Goal: Obtain resource: Obtain resource

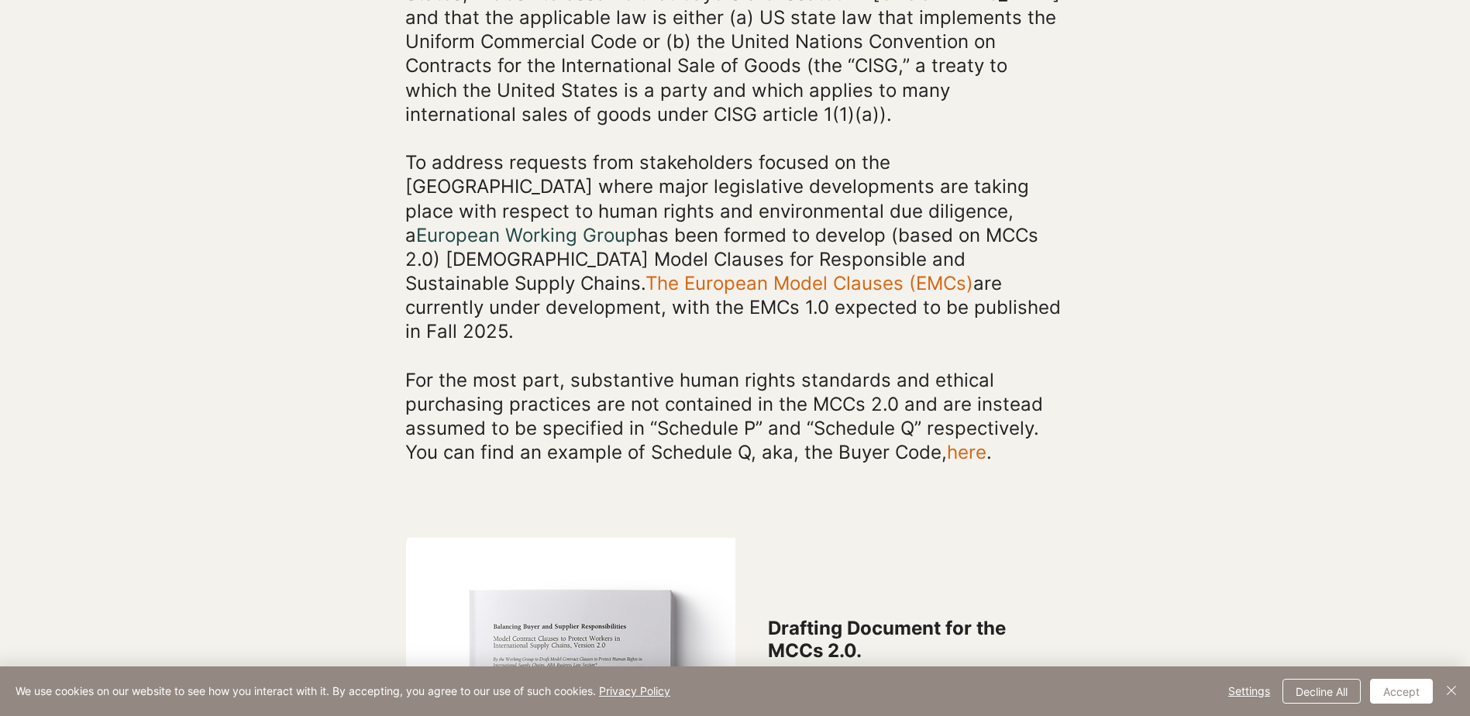
scroll to position [697, 0]
click at [646, 285] on link "The European Model Clauses (EMCs)" at bounding box center [810, 282] width 328 height 22
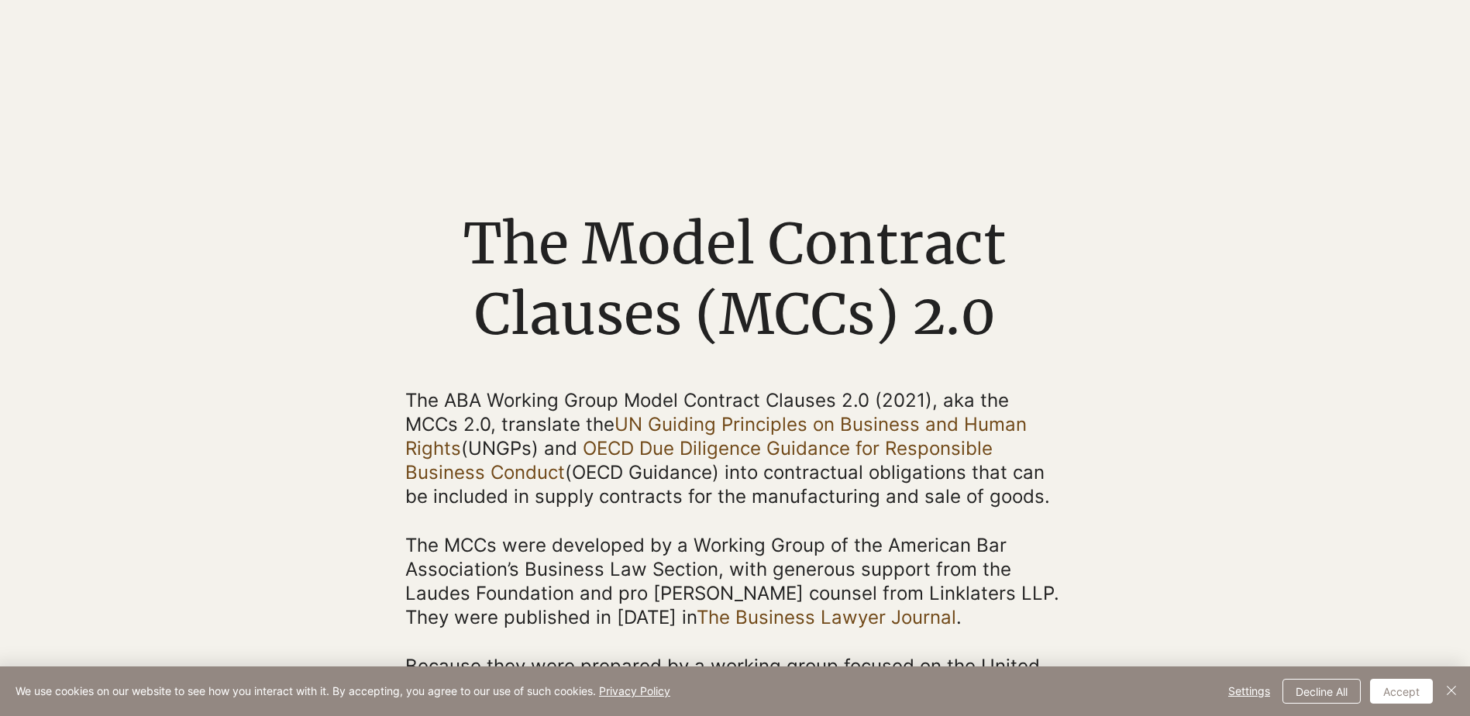
scroll to position [697, 0]
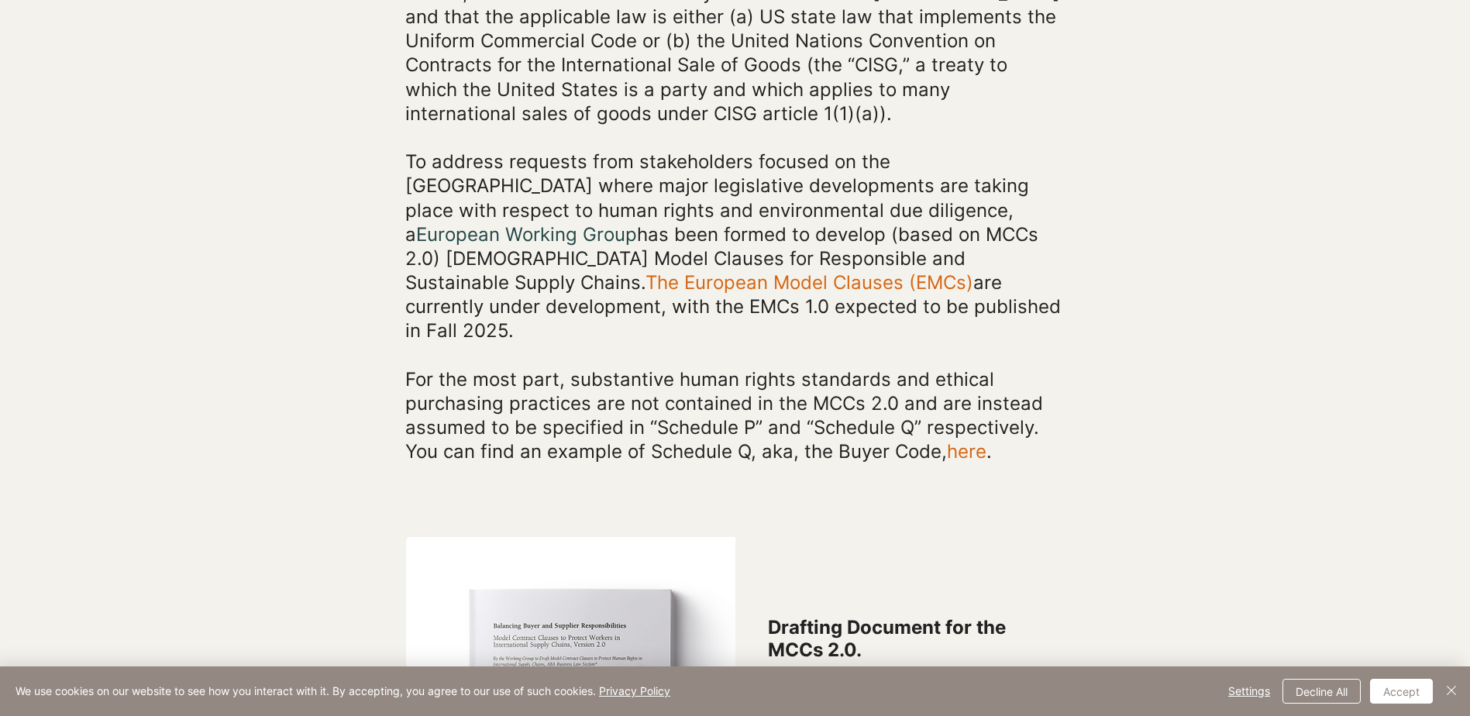
click at [646, 277] on link "The European Model Clauses (EMCs)" at bounding box center [810, 282] width 328 height 22
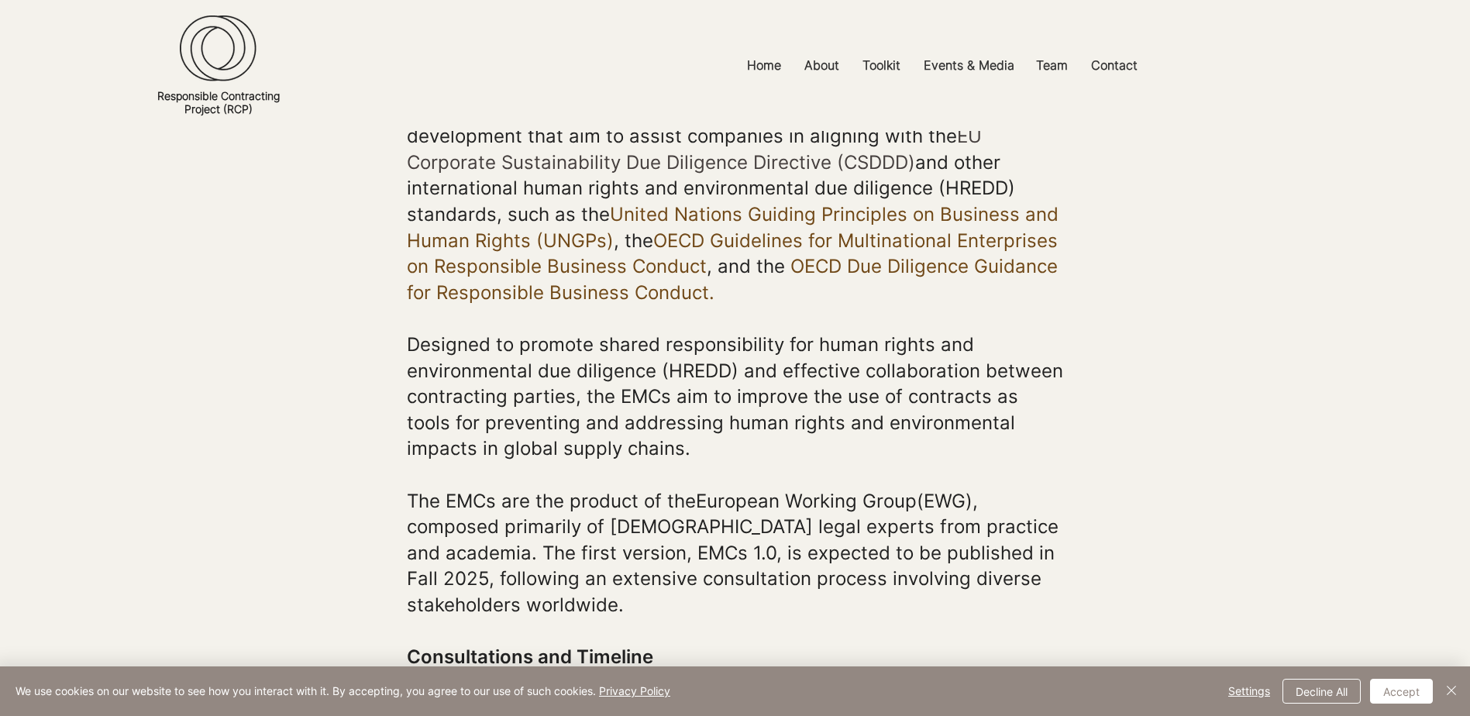
scroll to position [310, 0]
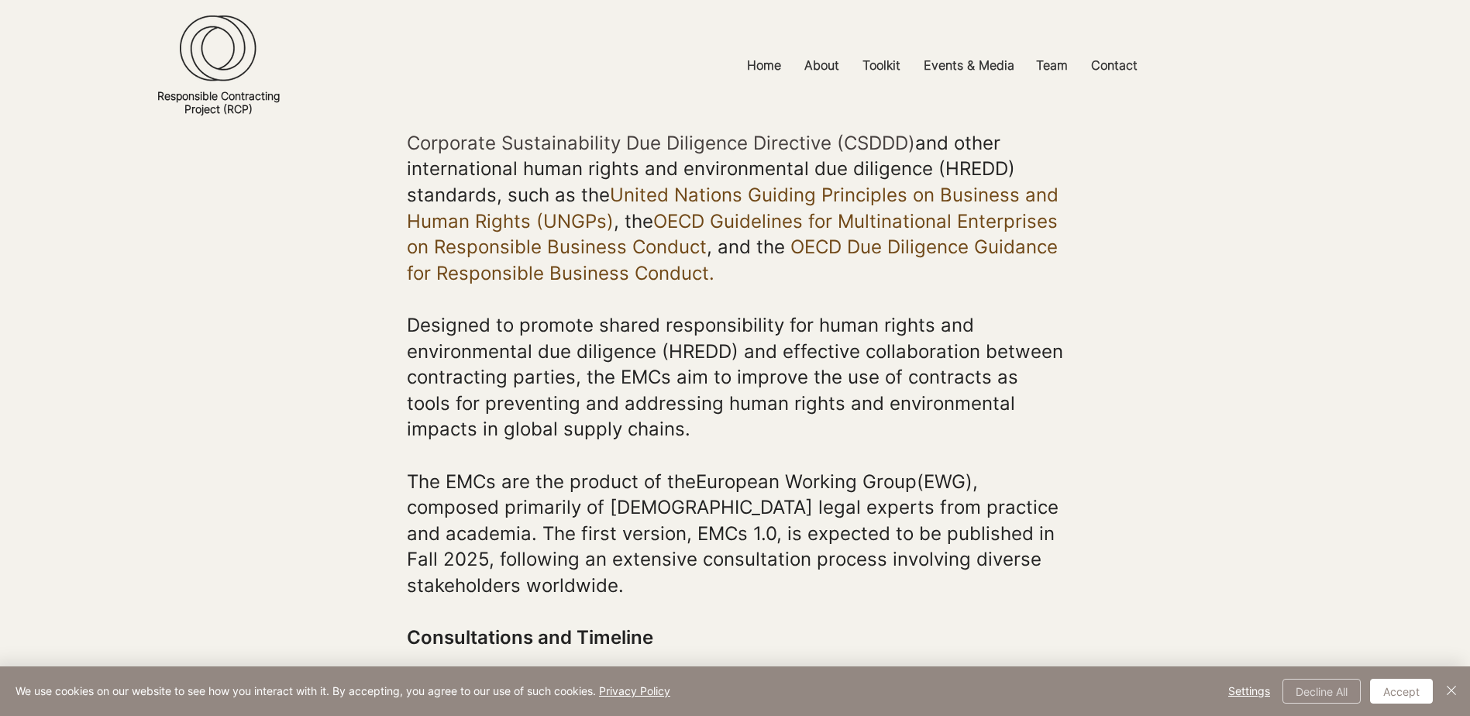
click at [1322, 689] on button "Decline All" at bounding box center [1322, 691] width 78 height 25
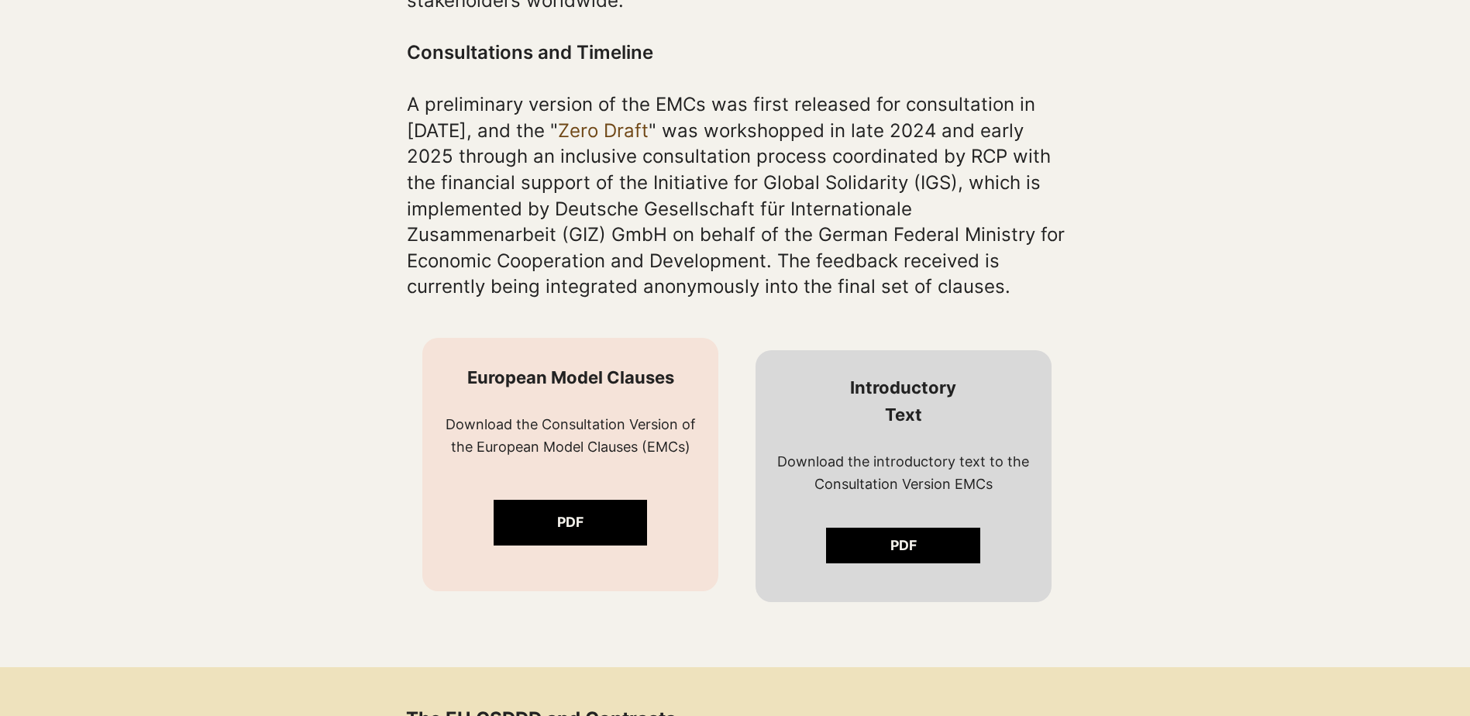
scroll to position [930, 0]
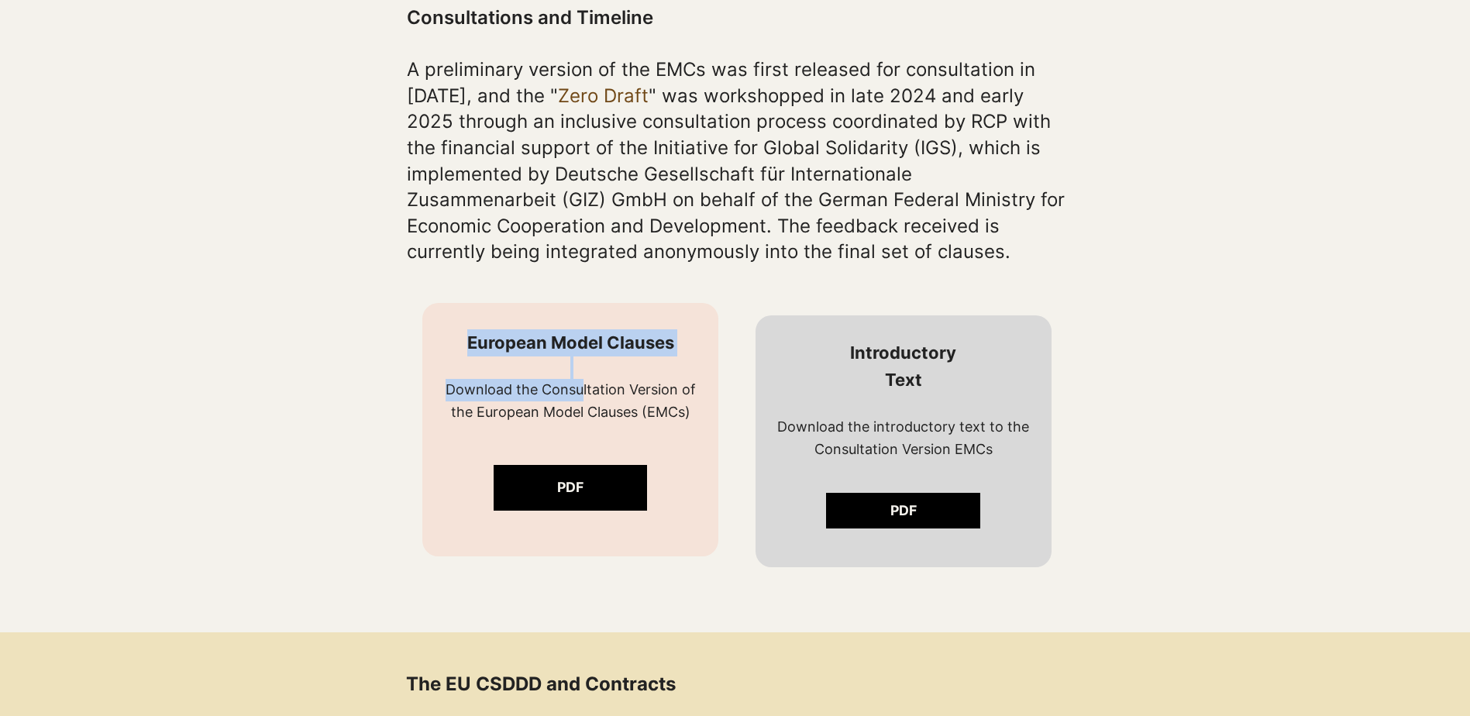
drag, startPoint x: 580, startPoint y: 394, endPoint x: 585, endPoint y: 451, distance: 57.5
click at [585, 451] on div "European Model Clauses Download the Consultation Version of the [DEMOGRAPHIC_DA…" at bounding box center [570, 419] width 252 height 181
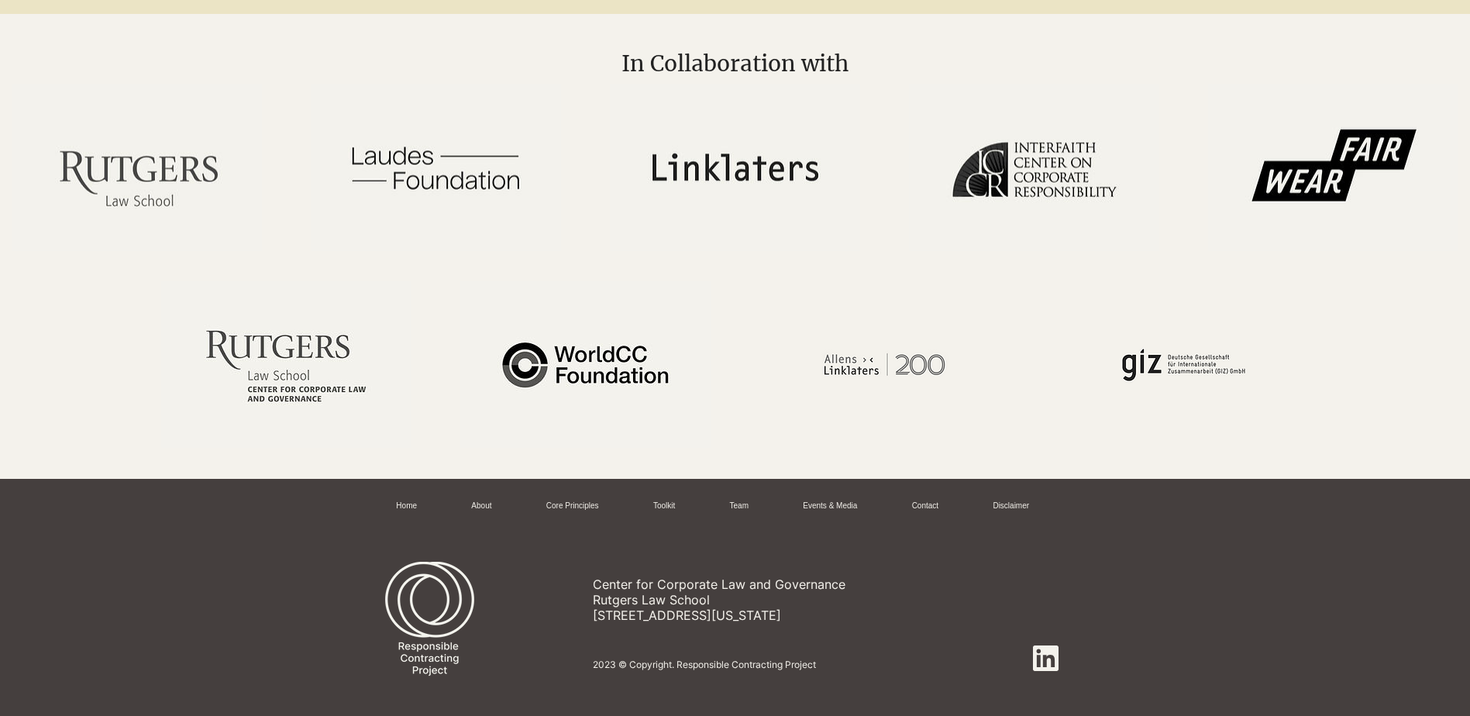
scroll to position [3880, 0]
click at [1042, 645] on icon at bounding box center [1045, 657] width 25 height 25
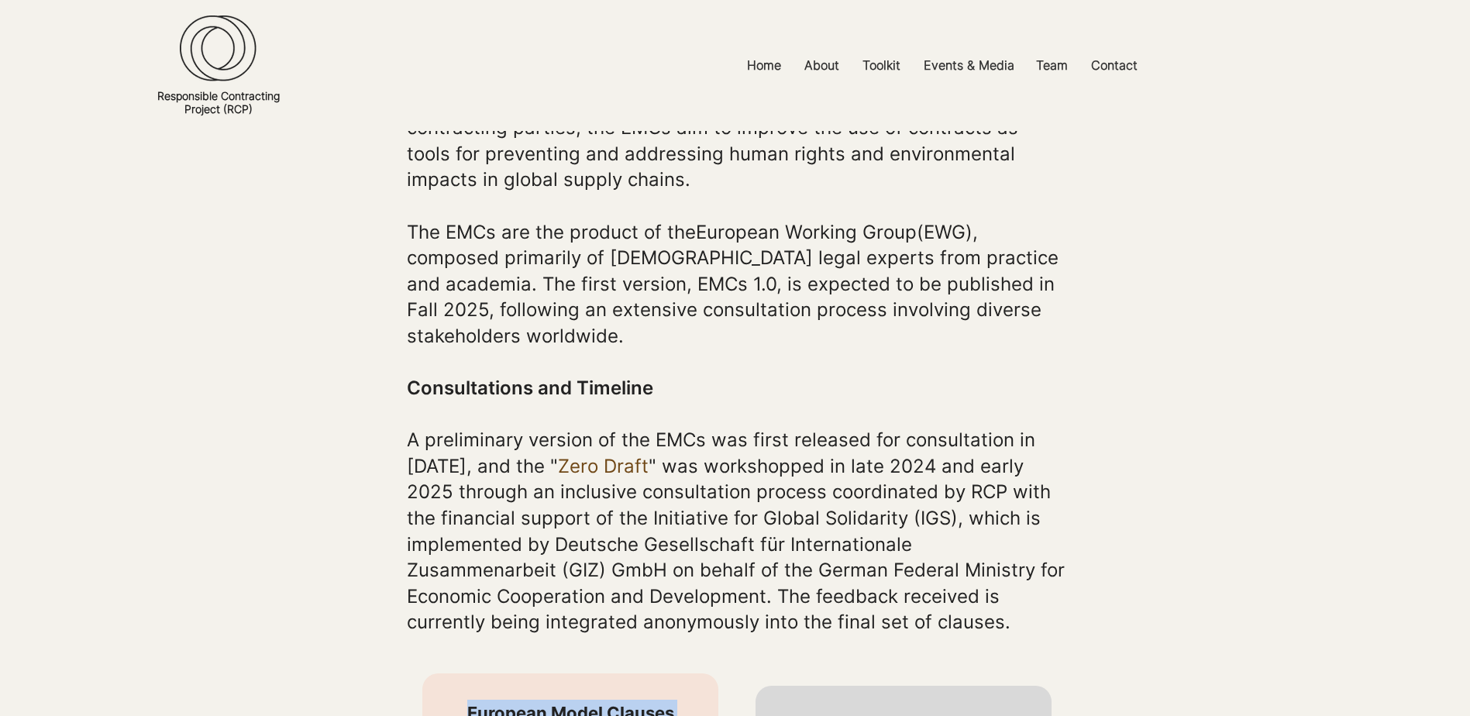
scroll to position [0, 0]
